Goal: Navigation & Orientation: Find specific page/section

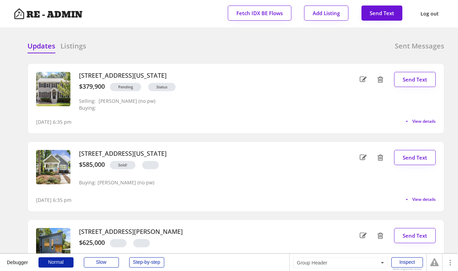
click at [149, 33] on div "Updates Listings Sent Messages [STREET_ADDRESS][US_STATE] $379,900 Pending Stat…" at bounding box center [229, 41] width 430 height 16
